Goal: Transaction & Acquisition: Book appointment/travel/reservation

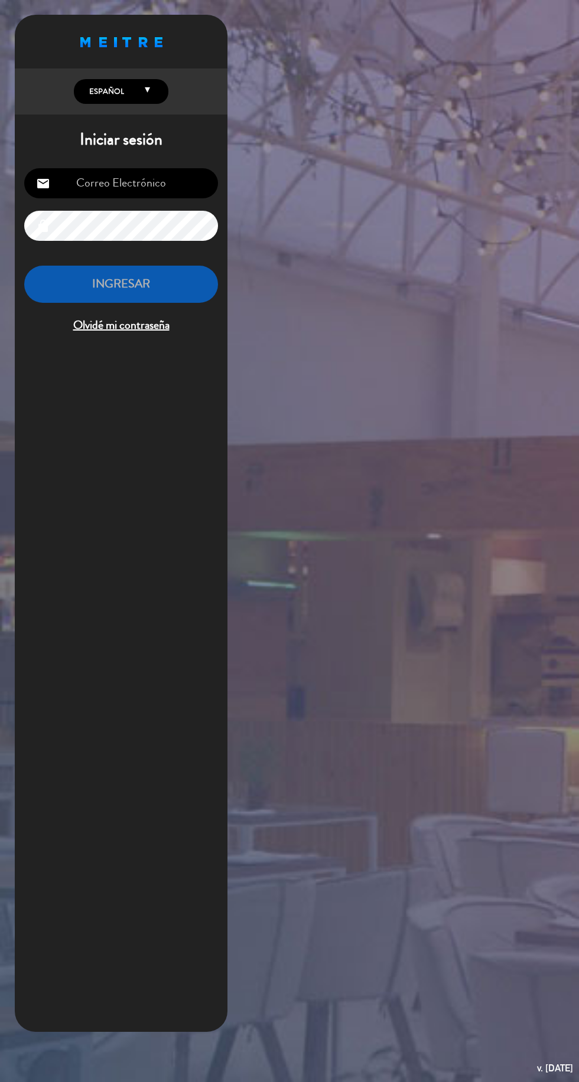
click at [98, 192] on input "email" at bounding box center [121, 183] width 194 height 30
type input "[EMAIL_ADDRESS][DOMAIN_NAME]"
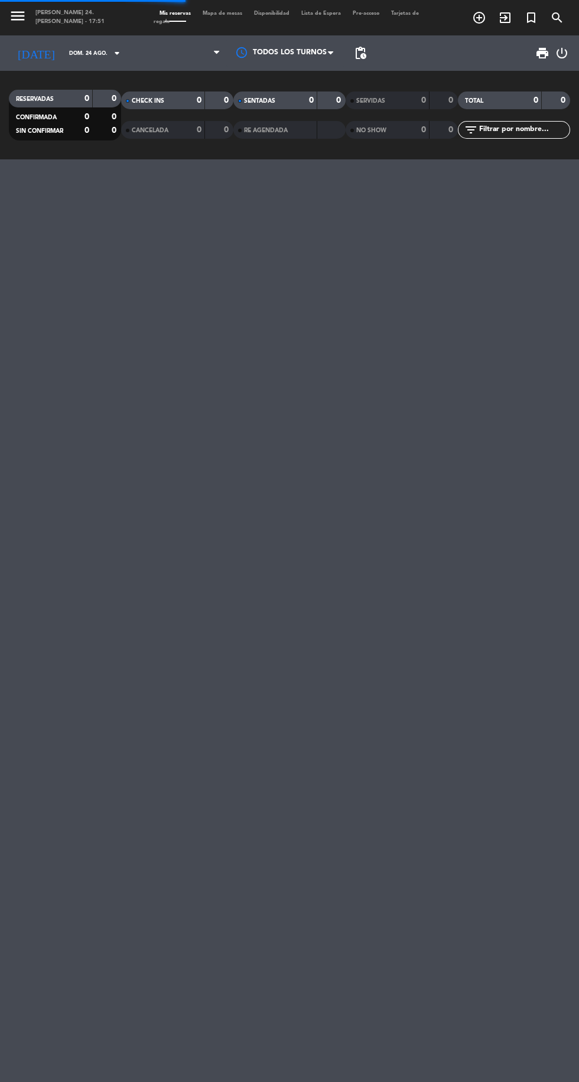
click at [93, 297] on div "menu [PERSON_NAME] 24. [PERSON_NAME] - 17:51 Mis reservas Mapa de mesas Disponi…" at bounding box center [289, 541] width 579 height 1082
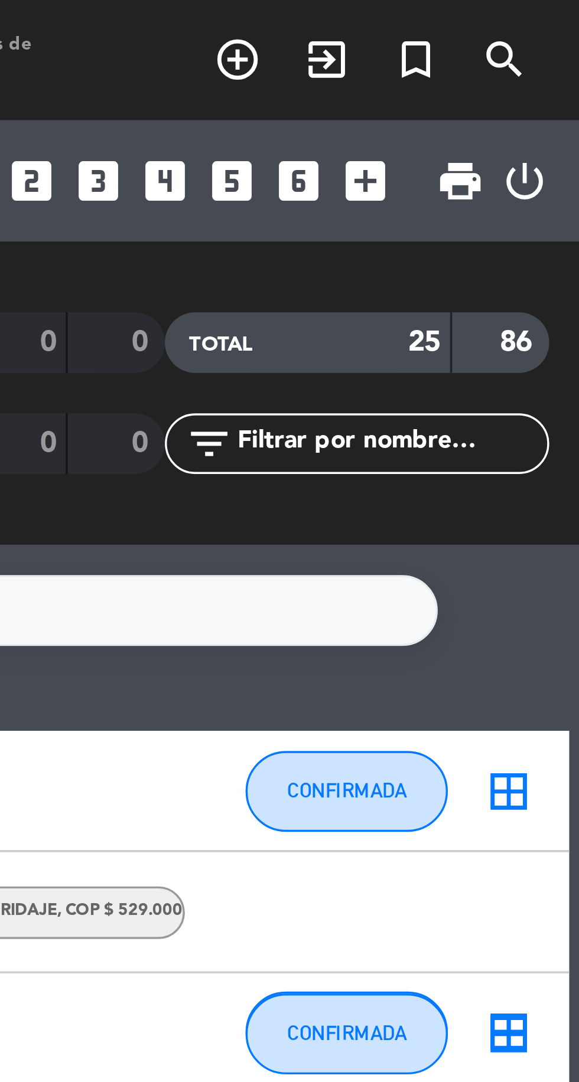
click at [476, 20] on icon "add_circle_outline" at bounding box center [479, 18] width 14 height 14
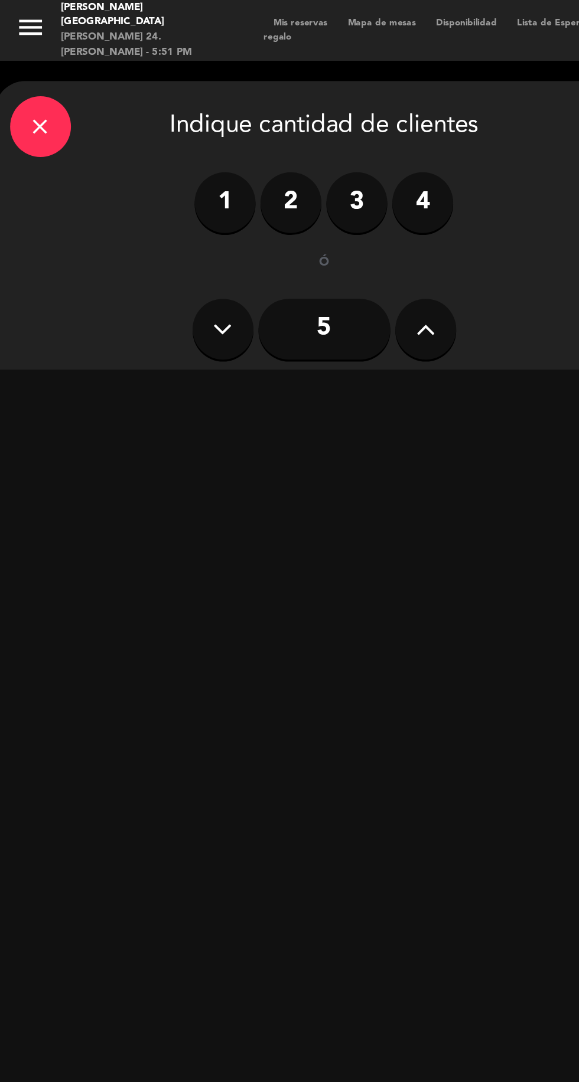
click at [164, 130] on label "2" at bounding box center [169, 117] width 35 height 35
click at [256, 241] on div "Cena" at bounding box center [281, 233] width 182 height 24
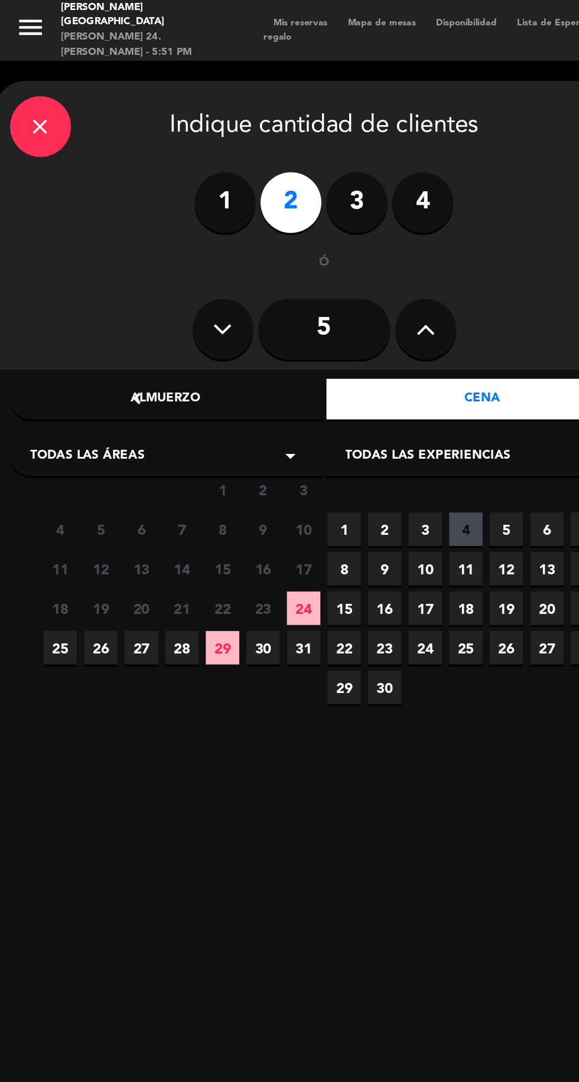
click at [177, 355] on span "24" at bounding box center [176, 354] width 19 height 19
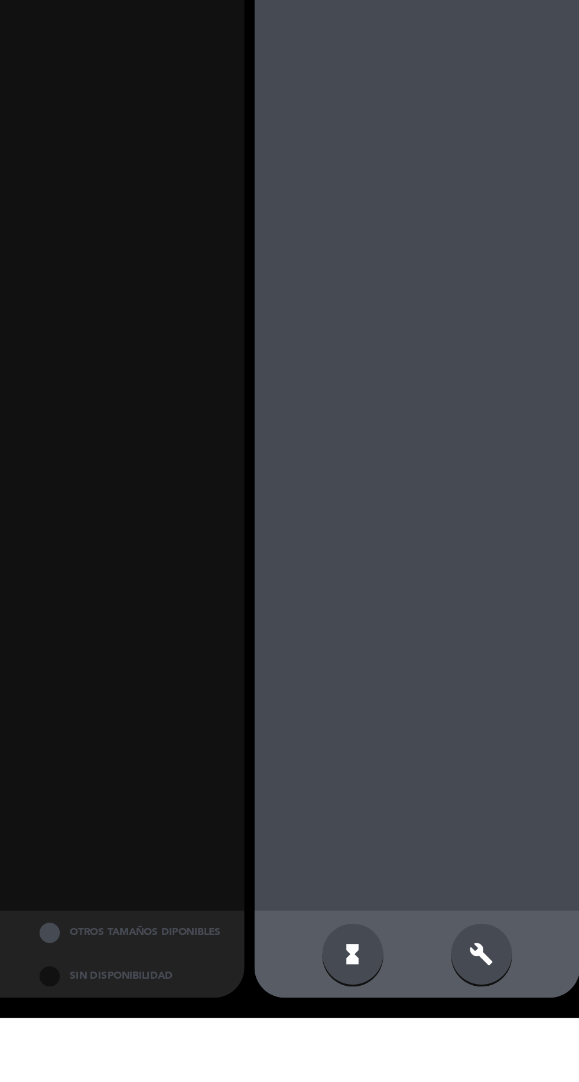
click at [513, 1063] on div "build" at bounding box center [518, 1044] width 35 height 35
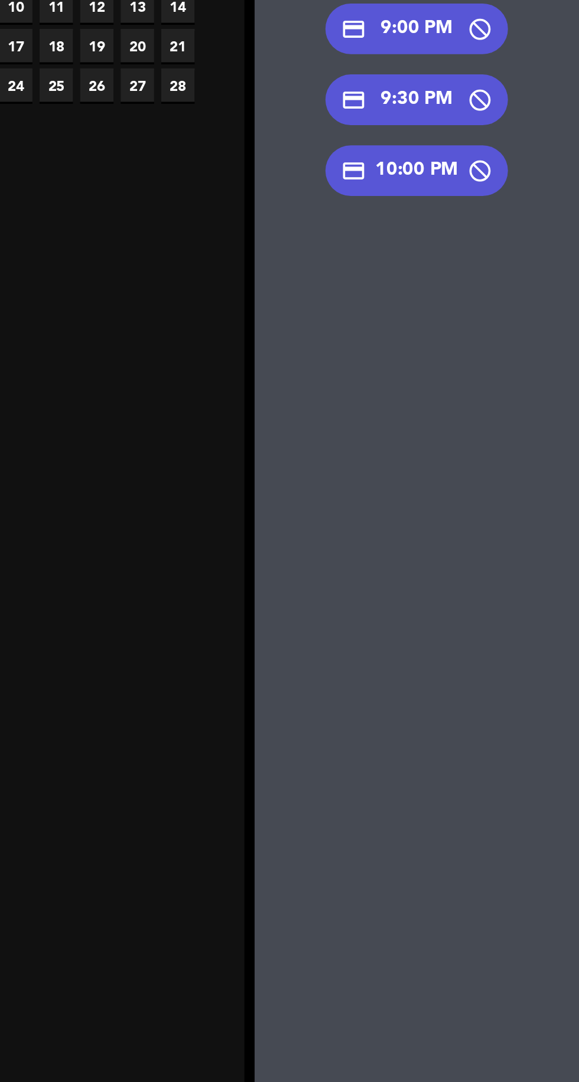
scroll to position [64, 0]
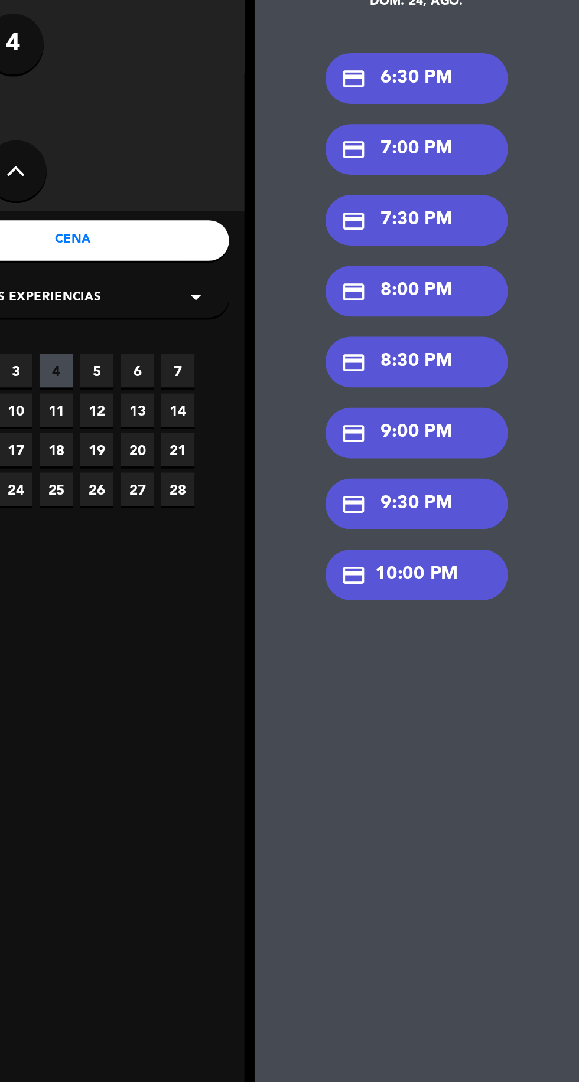
click at [514, 330] on div "credit_card 9:00 PM" at bounding box center [481, 345] width 106 height 30
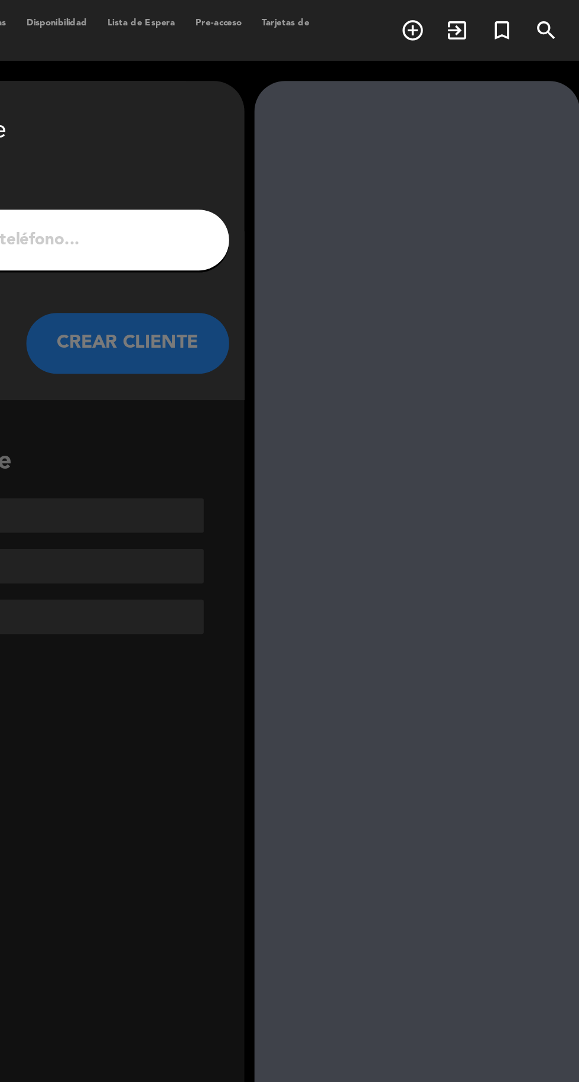
scroll to position [0, 0]
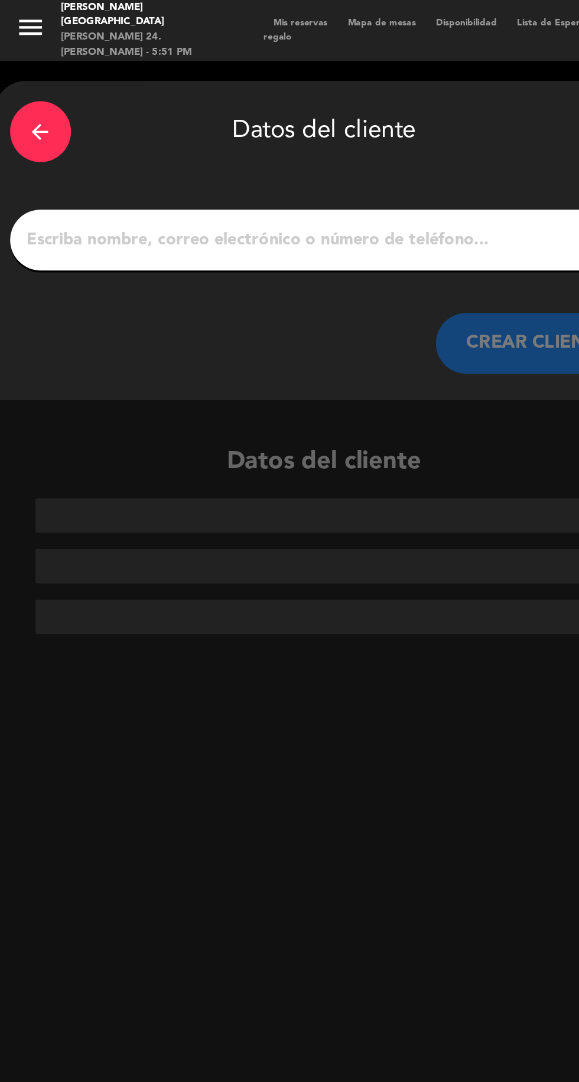
click at [62, 144] on input "1" at bounding box center [189, 140] width 348 height 17
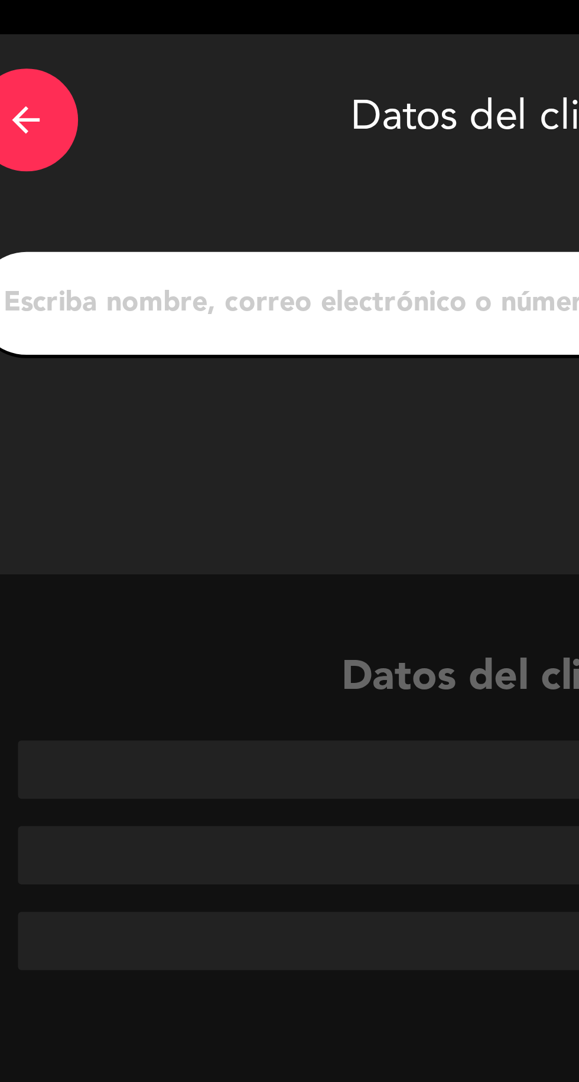
type input "[PERSON_NAME]"
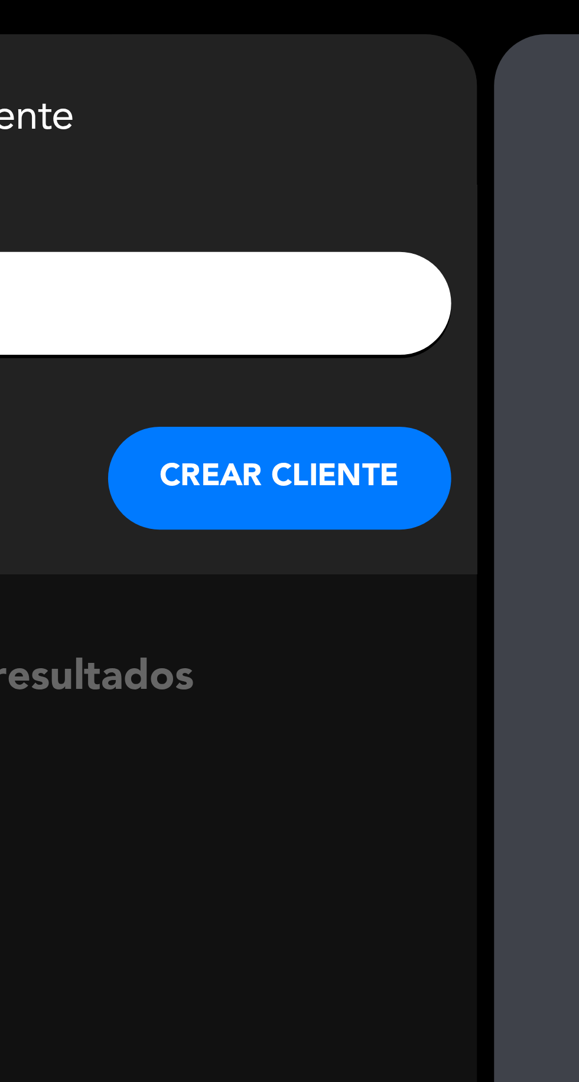
click at [293, 208] on button "CREAR CLIENTE" at bounding box center [313, 199] width 118 height 35
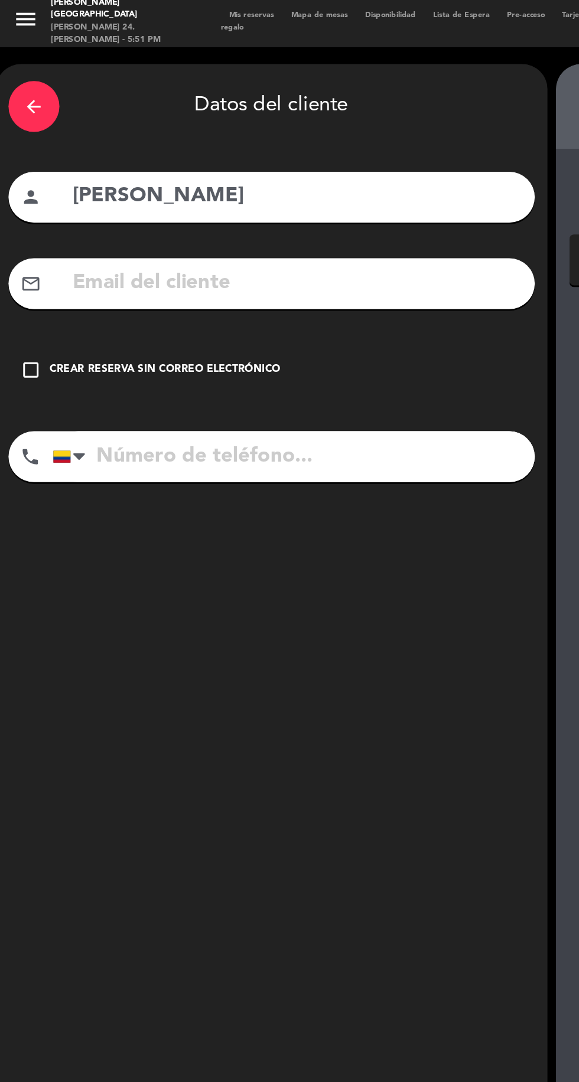
click at [36, 261] on div "Crear reserva sin correo electrónico" at bounding box center [115, 260] width 161 height 12
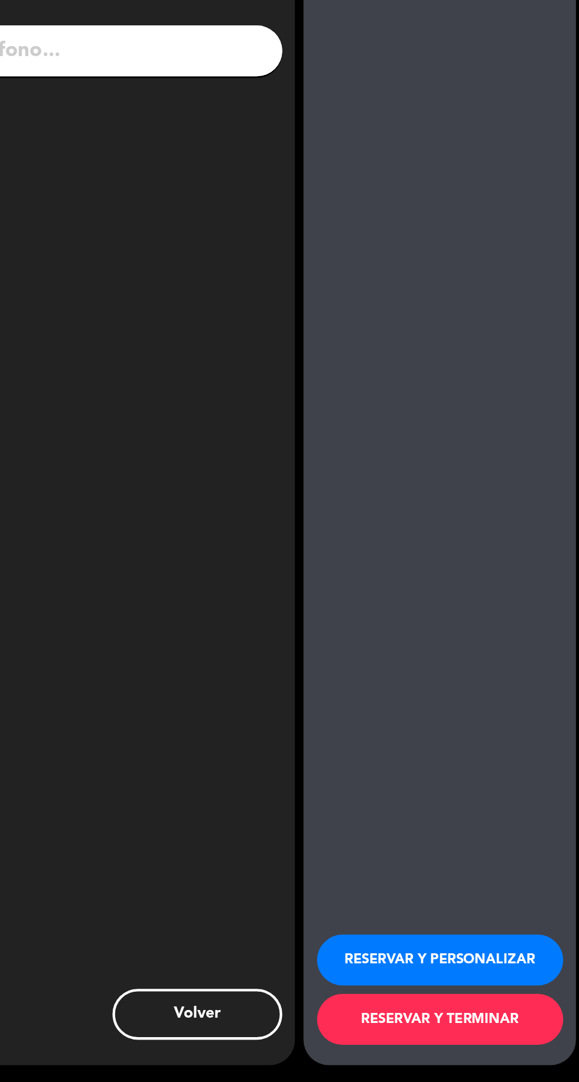
scroll to position [90, 0]
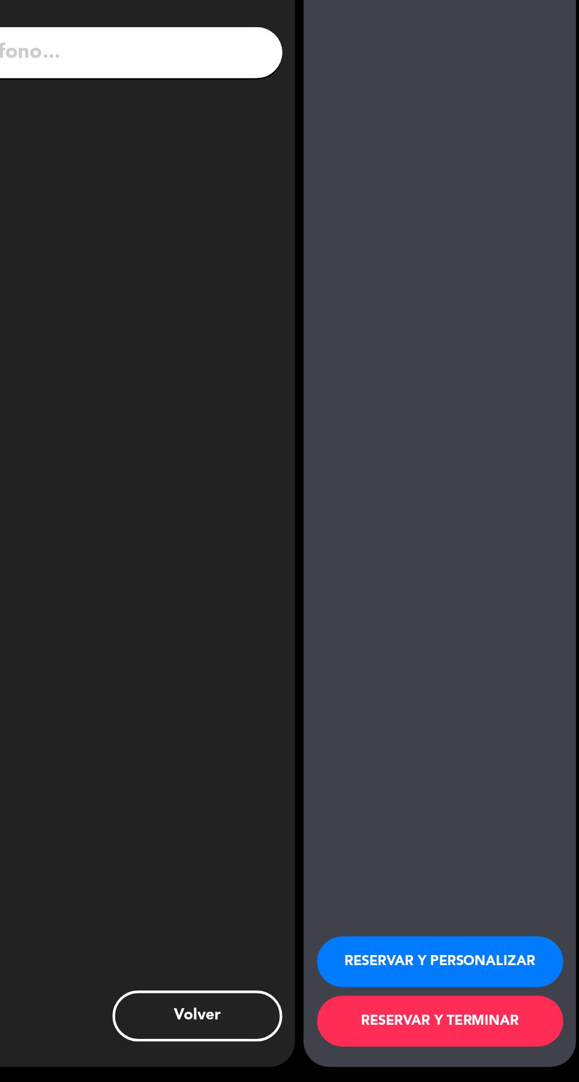
click at [474, 998] on button "RESERVAR Y PERSONALIZAR" at bounding box center [481, 997] width 171 height 35
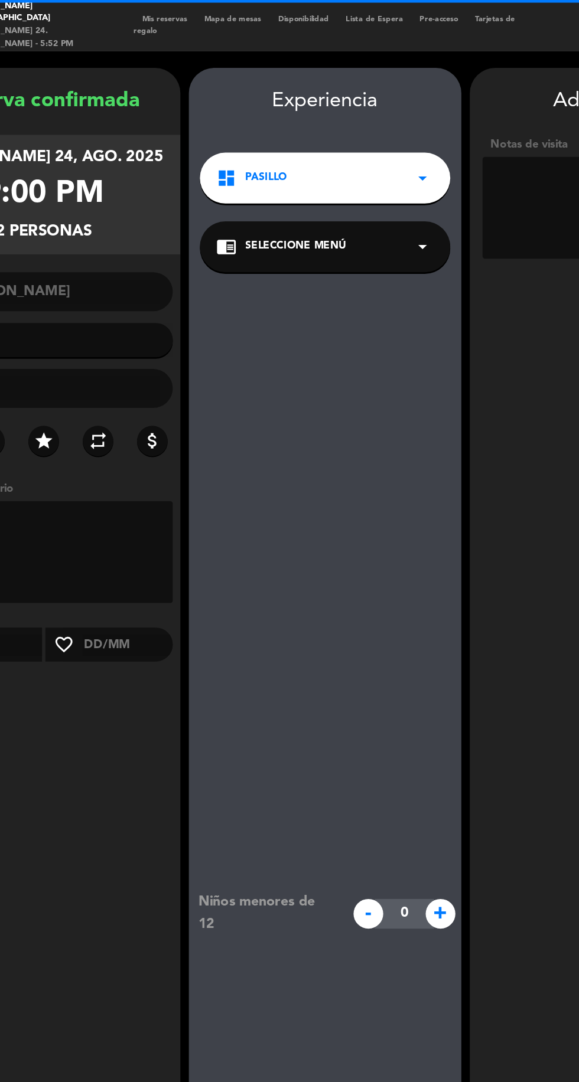
scroll to position [0, 0]
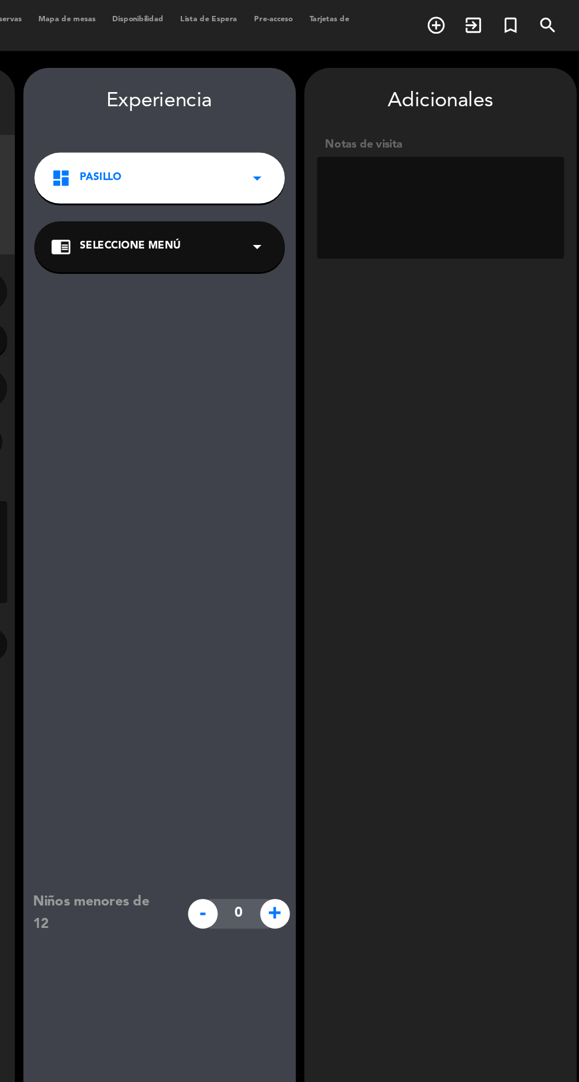
click at [432, 109] on textarea at bounding box center [482, 144] width 172 height 71
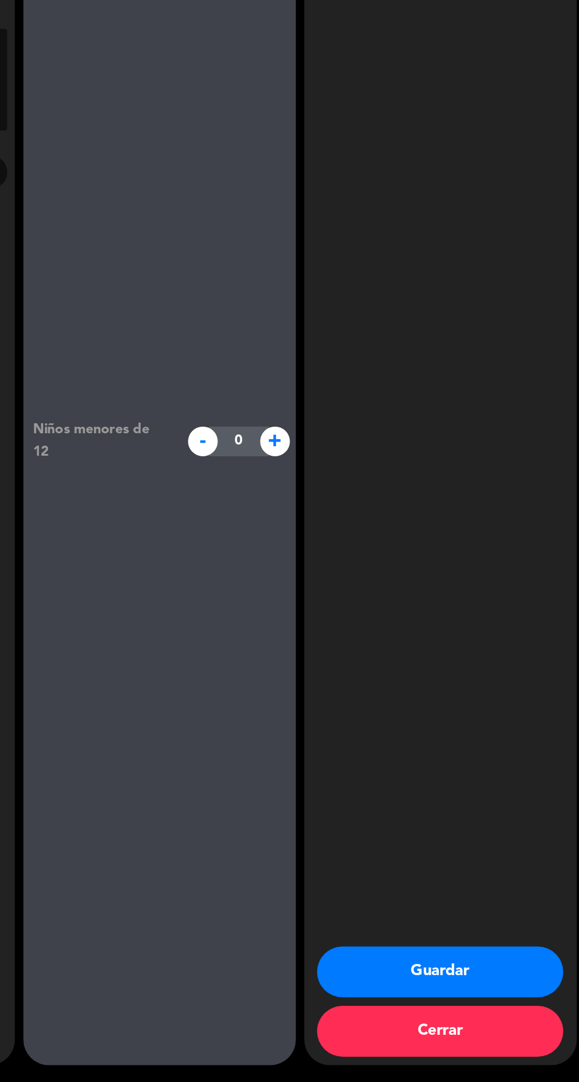
type textarea "BAR [PERSON_NAME] - Casa San [PERSON_NAME]"
click at [499, 1015] on button "Guardar" at bounding box center [481, 1005] width 171 height 35
